Goal: Task Accomplishment & Management: Use online tool/utility

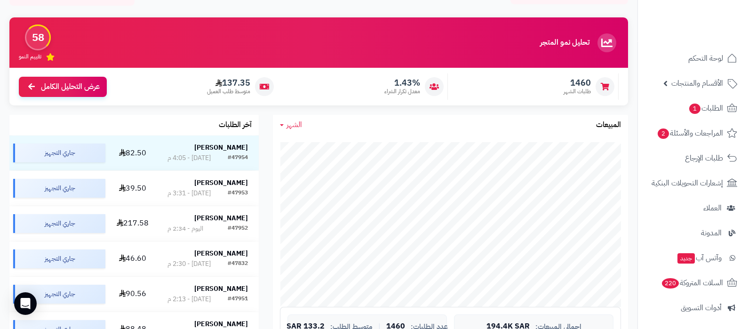
scroll to position [117, 0]
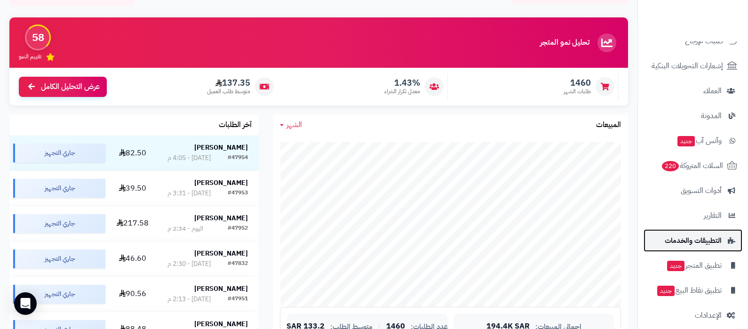
click at [710, 237] on span "التطبيقات والخدمات" at bounding box center [692, 240] width 57 height 13
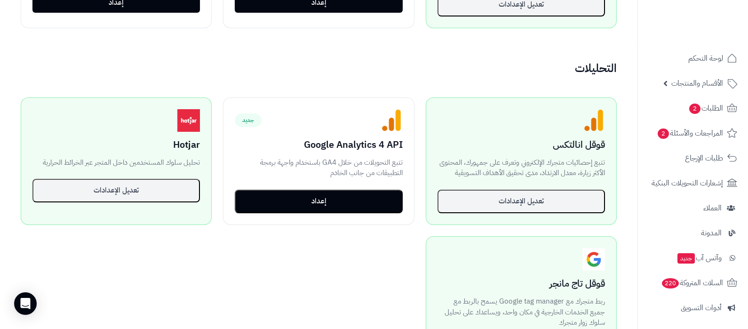
scroll to position [647, 0]
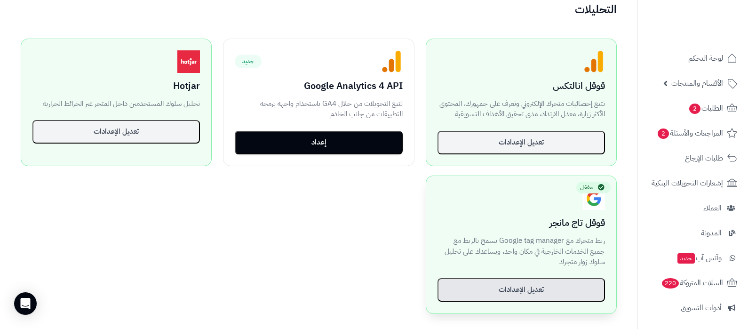
click at [522, 283] on button "تعديل الإعدادات" at bounding box center [520, 290] width 167 height 24
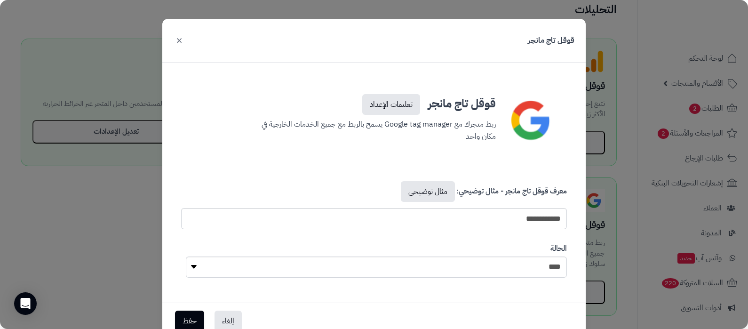
click at [183, 41] on button "×" at bounding box center [179, 40] width 11 height 21
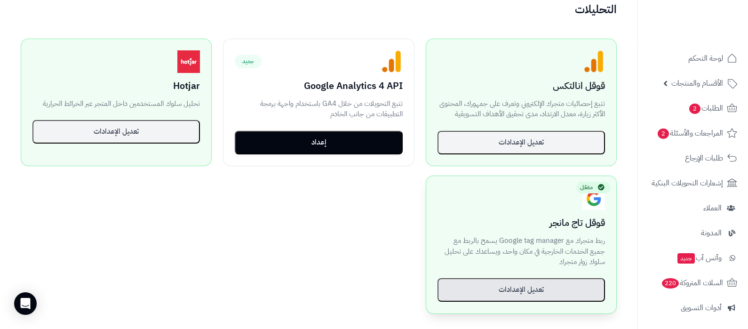
click at [581, 278] on button "تعديل الإعدادات" at bounding box center [520, 290] width 167 height 24
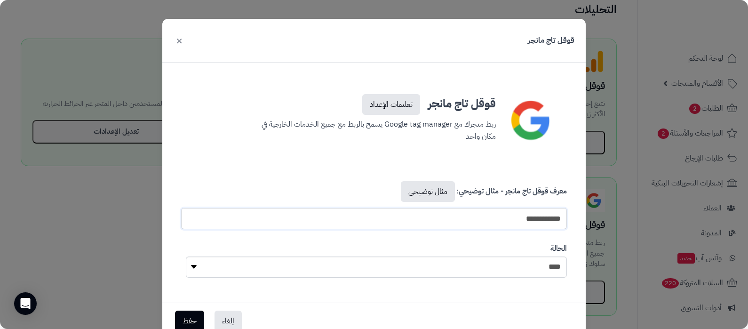
click at [541, 219] on input "**********" at bounding box center [374, 218] width 386 height 21
click at [183, 43] on button "×" at bounding box center [179, 40] width 11 height 21
